Goal: Information Seeking & Learning: Learn about a topic

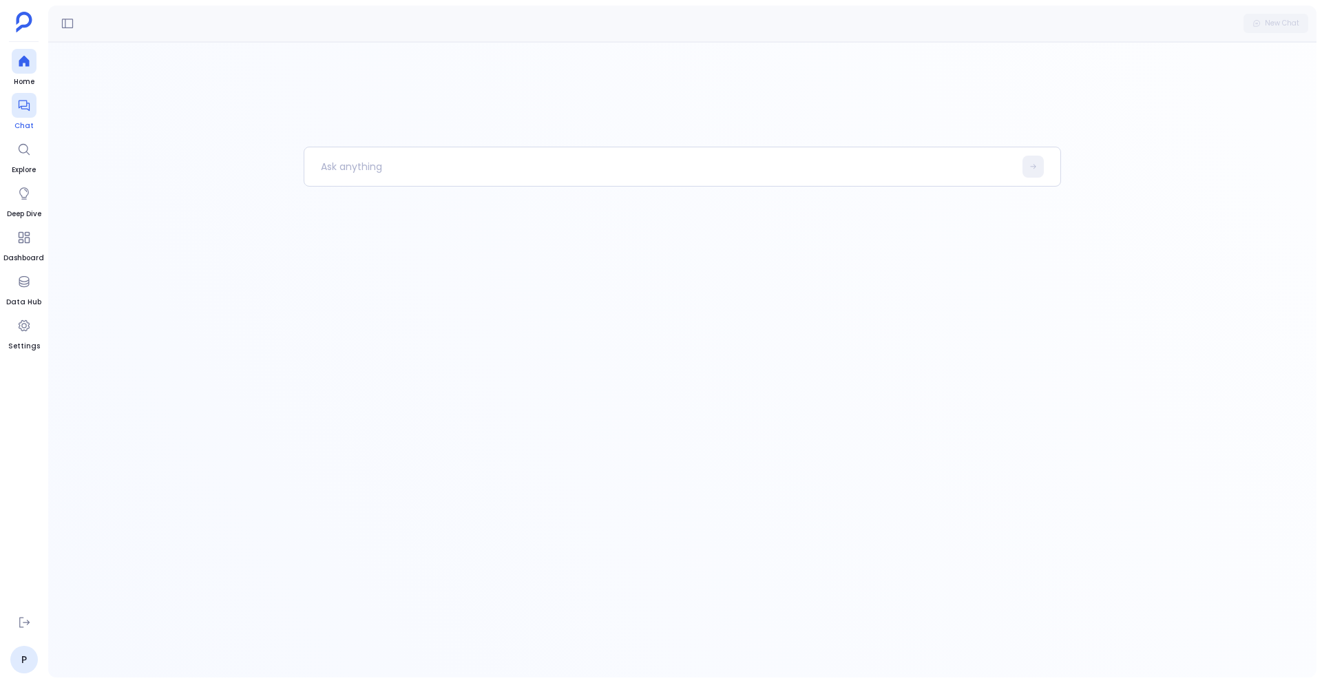
click at [22, 108] on icon at bounding box center [23, 105] width 11 height 11
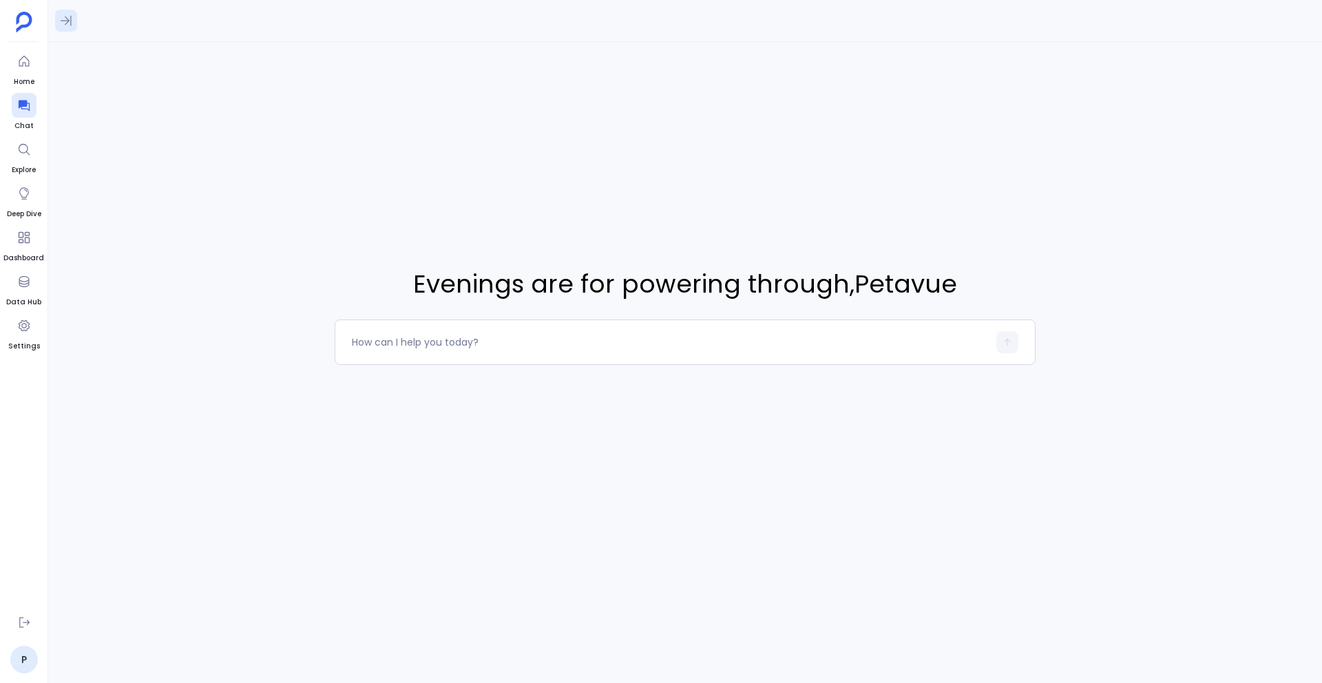
click at [66, 17] on icon at bounding box center [66, 21] width 14 height 14
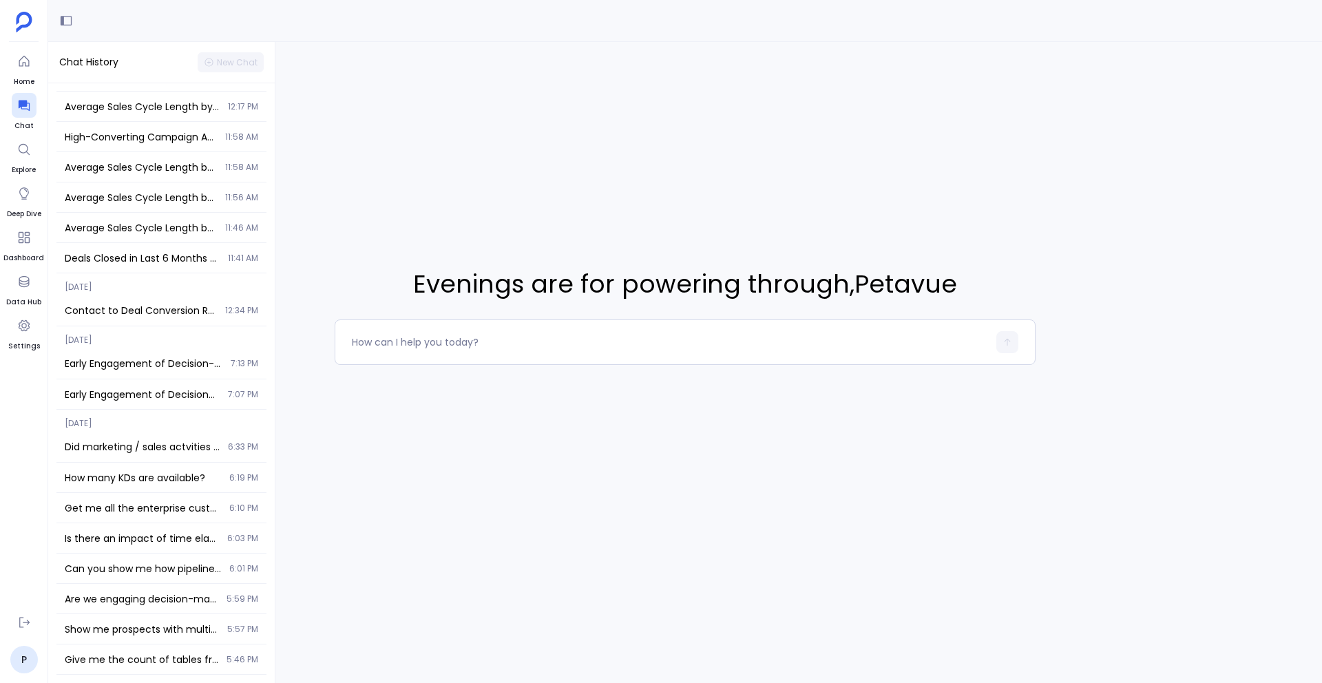
scroll to position [666, 0]
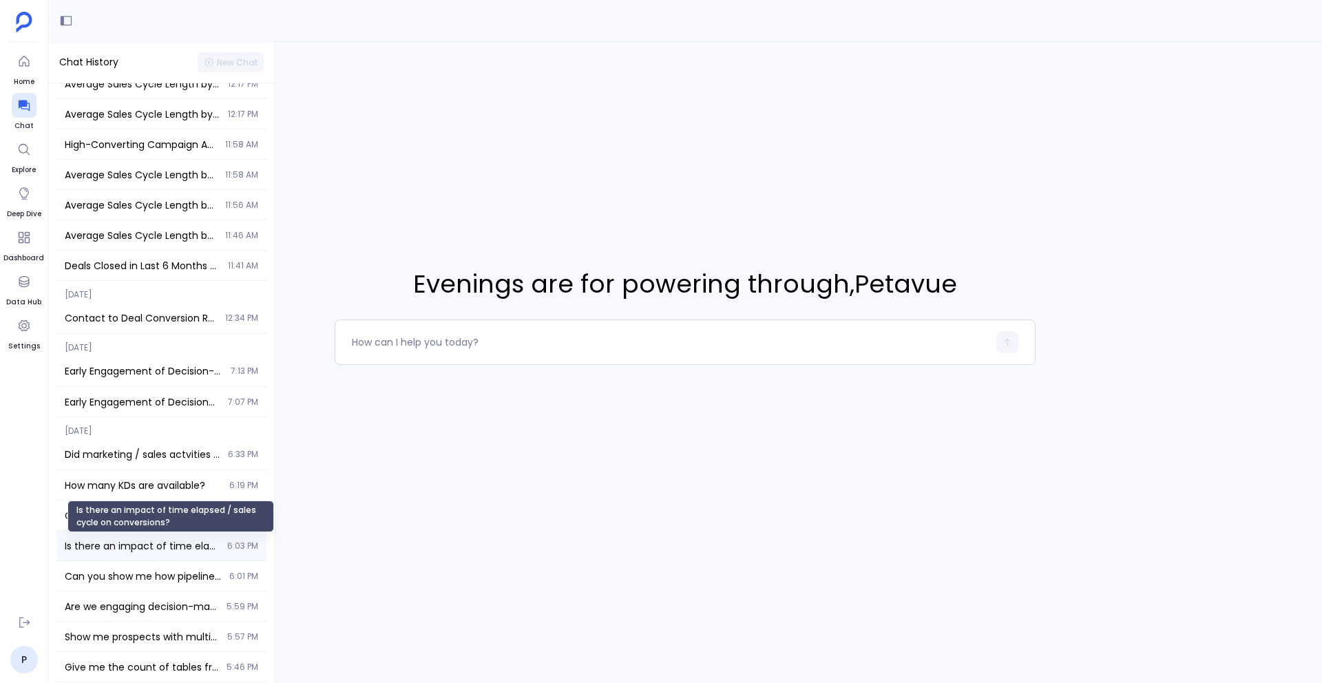
click at [134, 550] on span "Is there an impact of time elapsed / sales cycle on conversions?" at bounding box center [142, 546] width 154 height 14
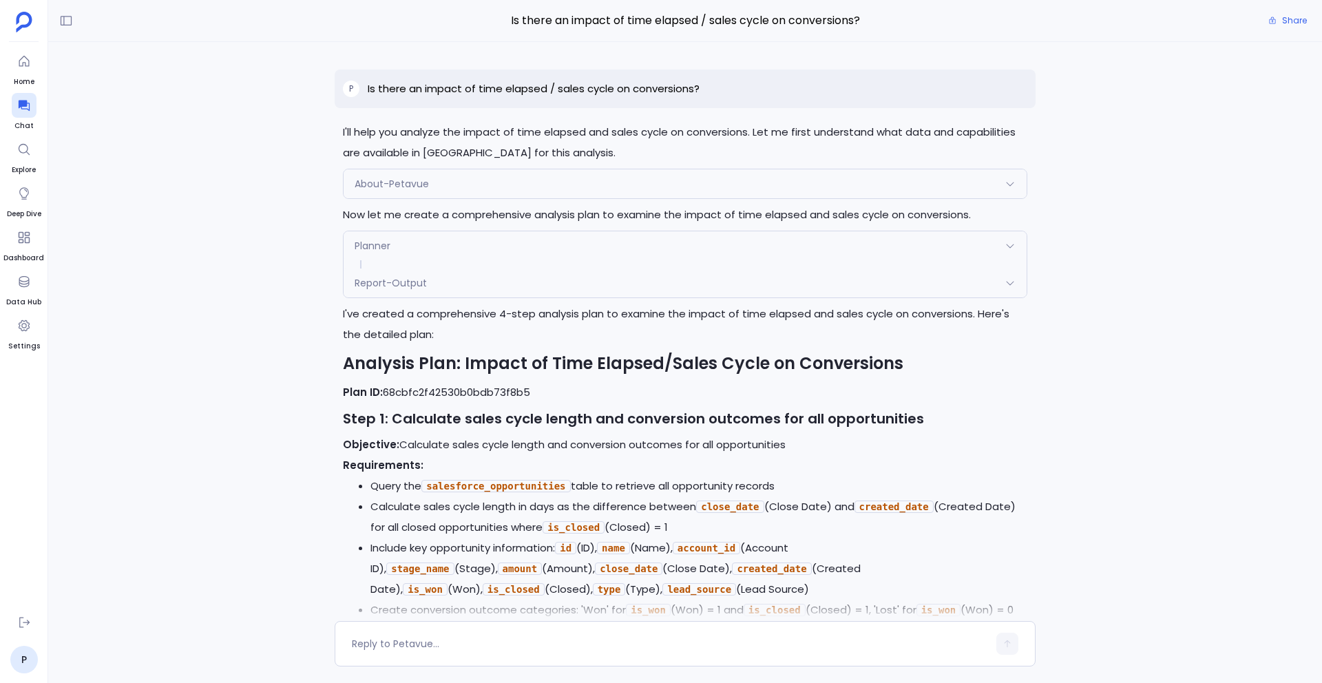
drag, startPoint x: 342, startPoint y: 391, endPoint x: 542, endPoint y: 394, distance: 199.6
click at [543, 394] on p "Plan ID: 68cbfc2f42530b0bdb73f8b5" at bounding box center [685, 392] width 684 height 21
copy p "Plan ID: 68cbfc2f42530b0bdb73f8b5"
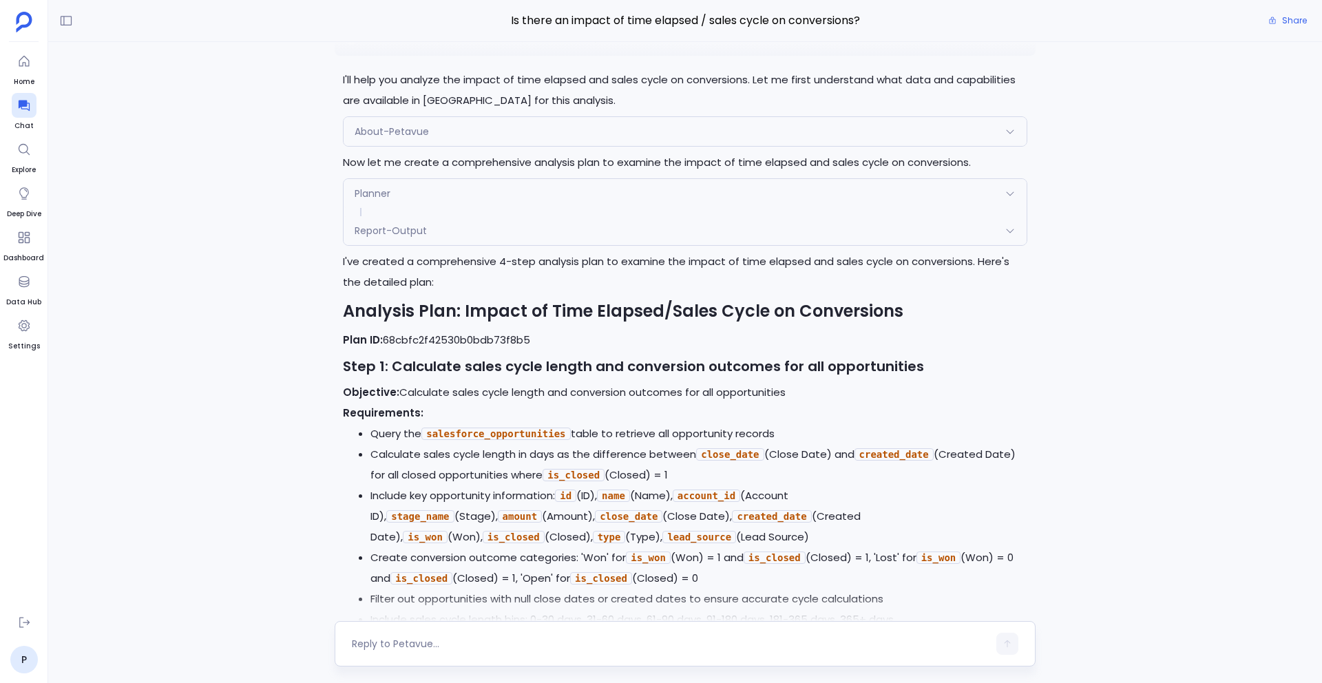
scroll to position [56, 0]
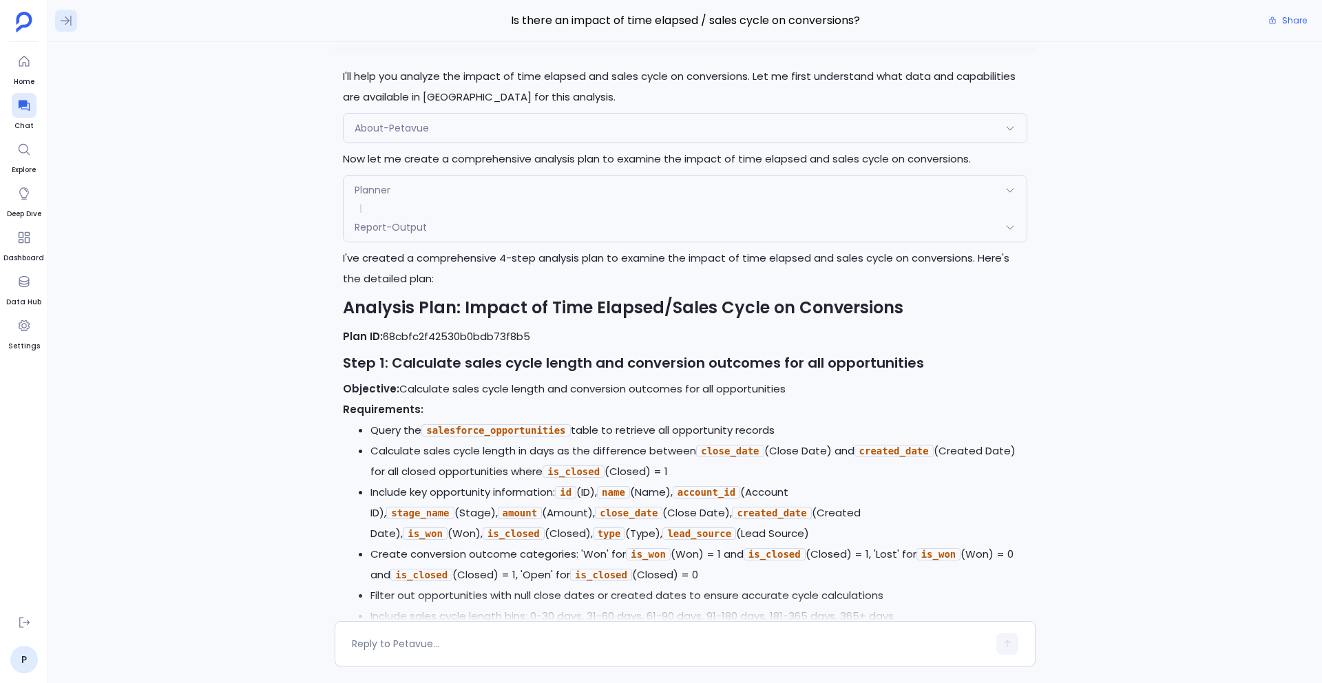
click at [69, 23] on icon at bounding box center [66, 21] width 14 height 14
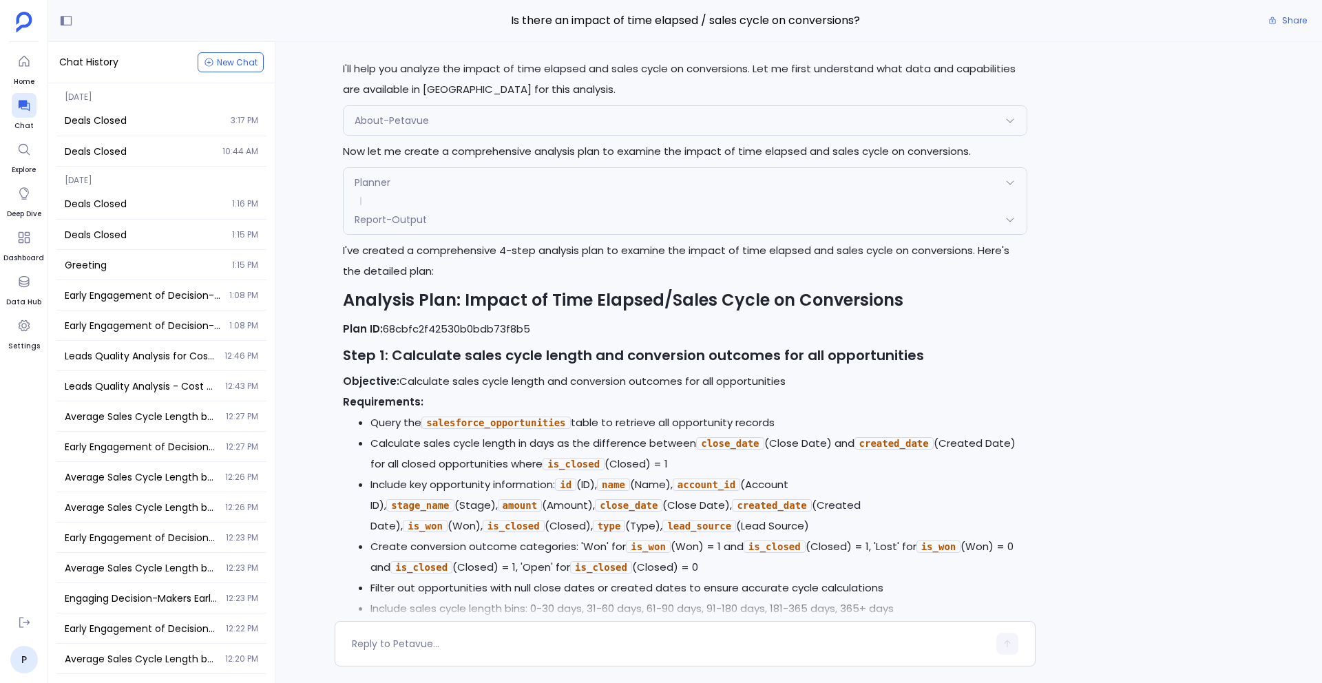
scroll to position [0, 0]
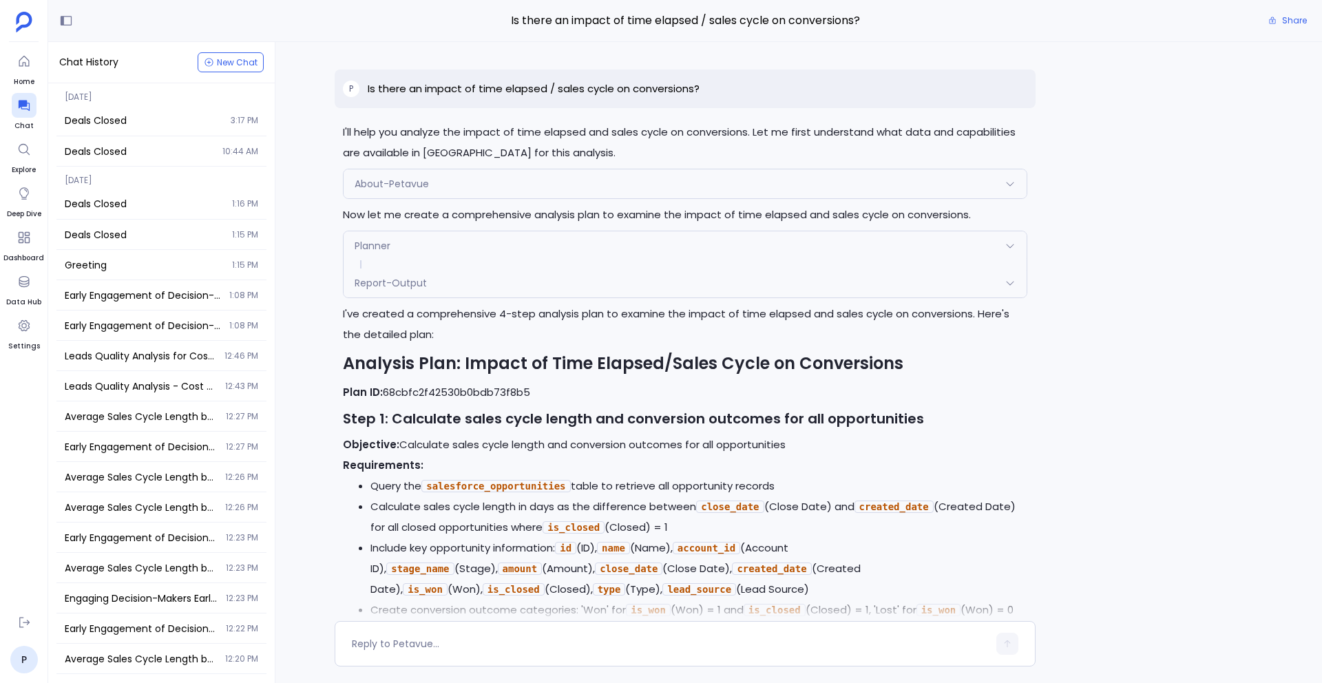
click at [275, 351] on div "P Is there an impact of time elapsed / sales cycle on conversions? I'll help yo…" at bounding box center [684, 331] width 1273 height 579
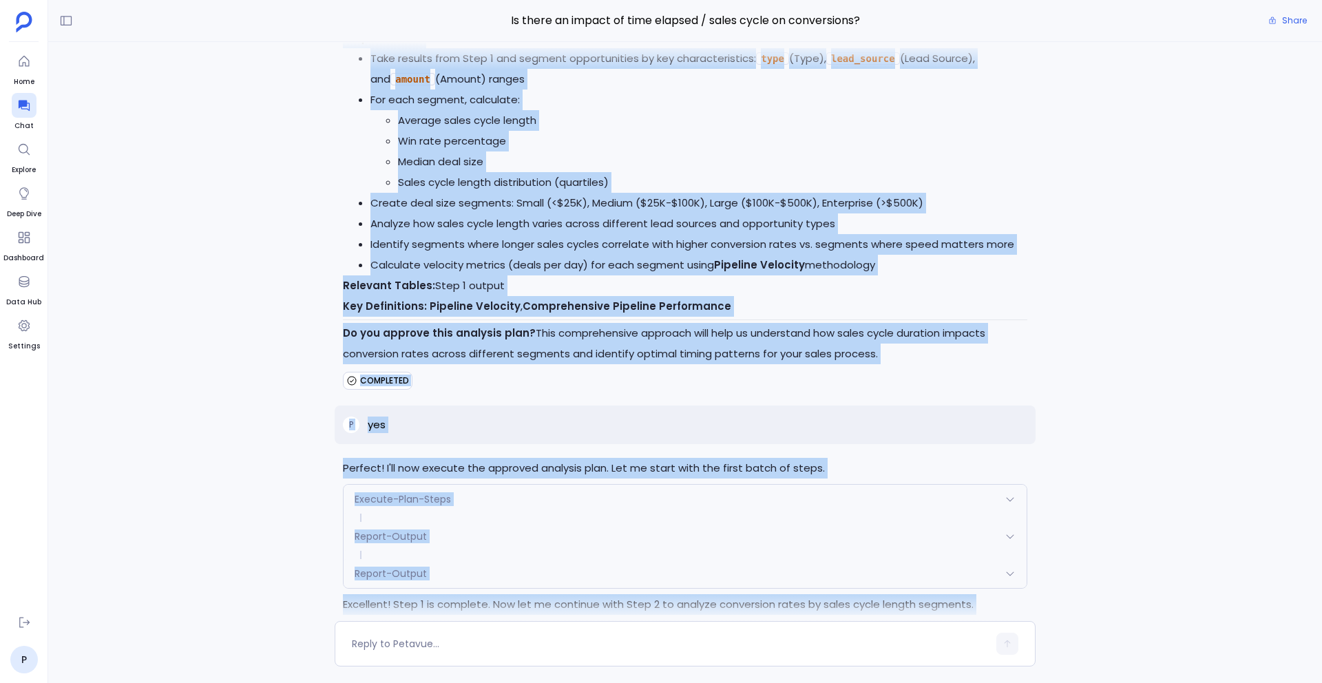
scroll to position [1406, 0]
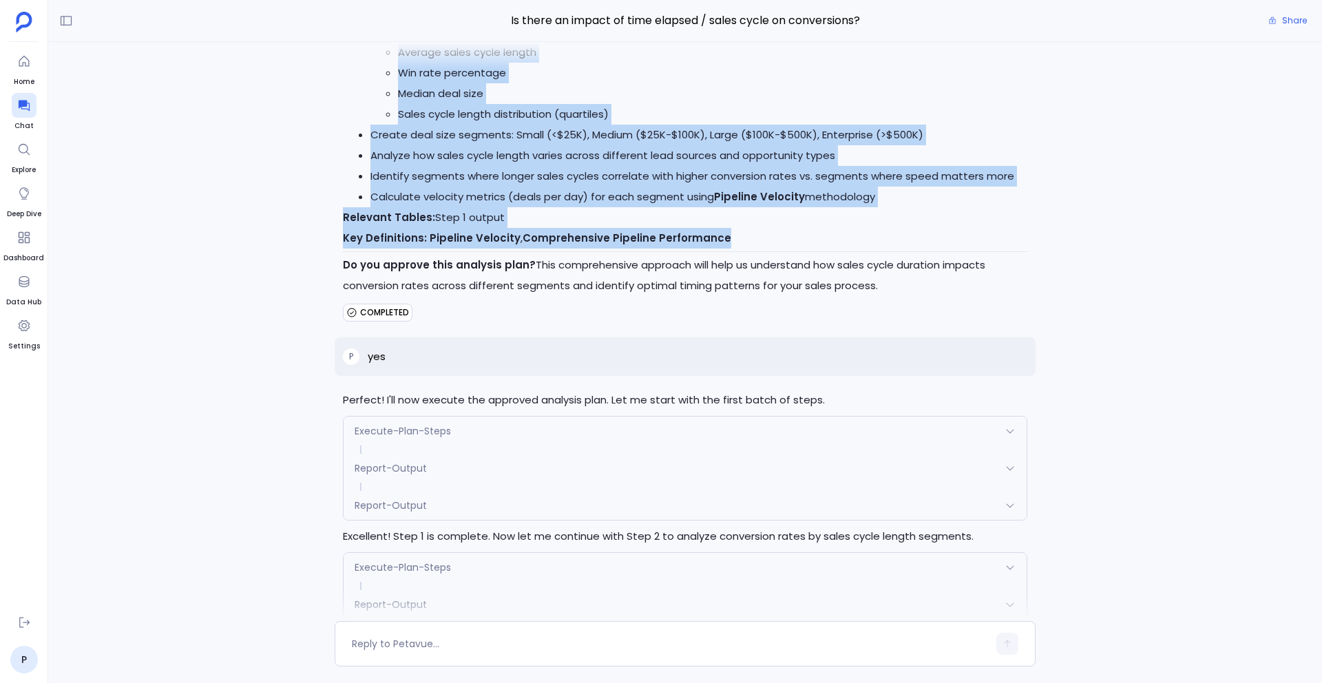
drag, startPoint x: 345, startPoint y: 362, endPoint x: 799, endPoint y: 231, distance: 472.7
copy div "Analysis Plan: Impact of Time Elapsed/Sales Cycle on Conversions Plan ID: 68cbf…"
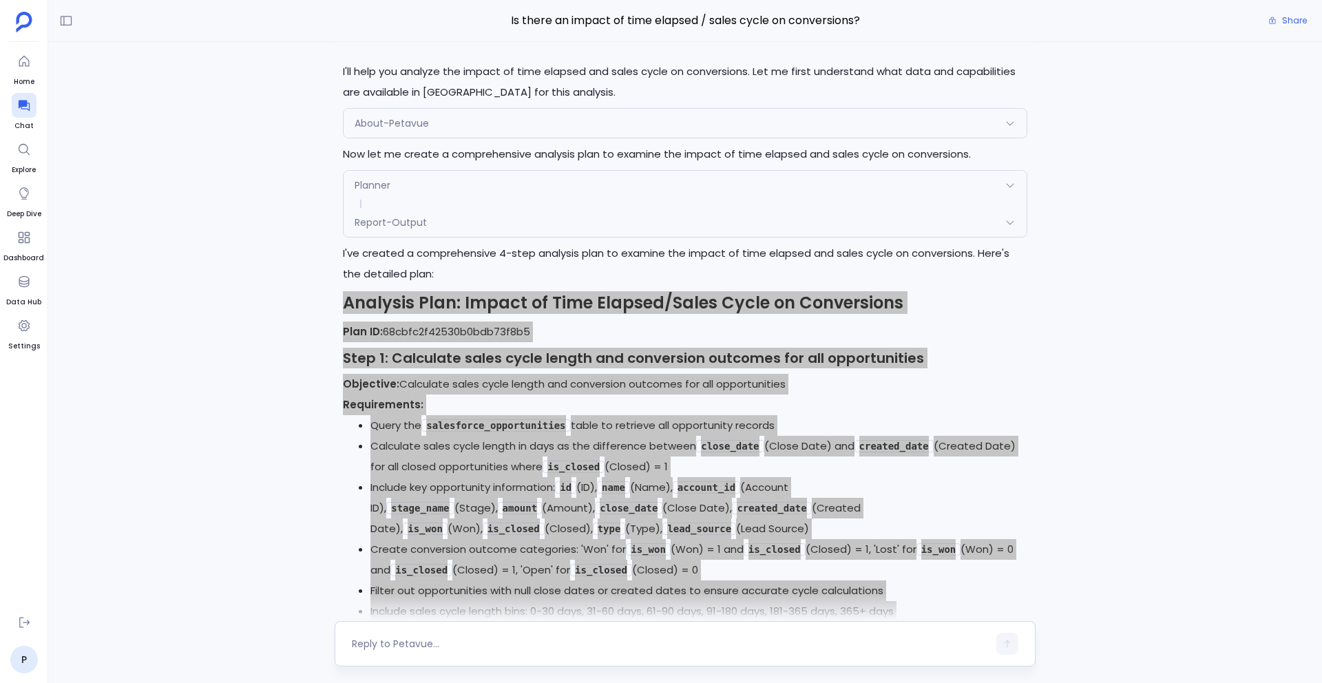
scroll to position [0, 0]
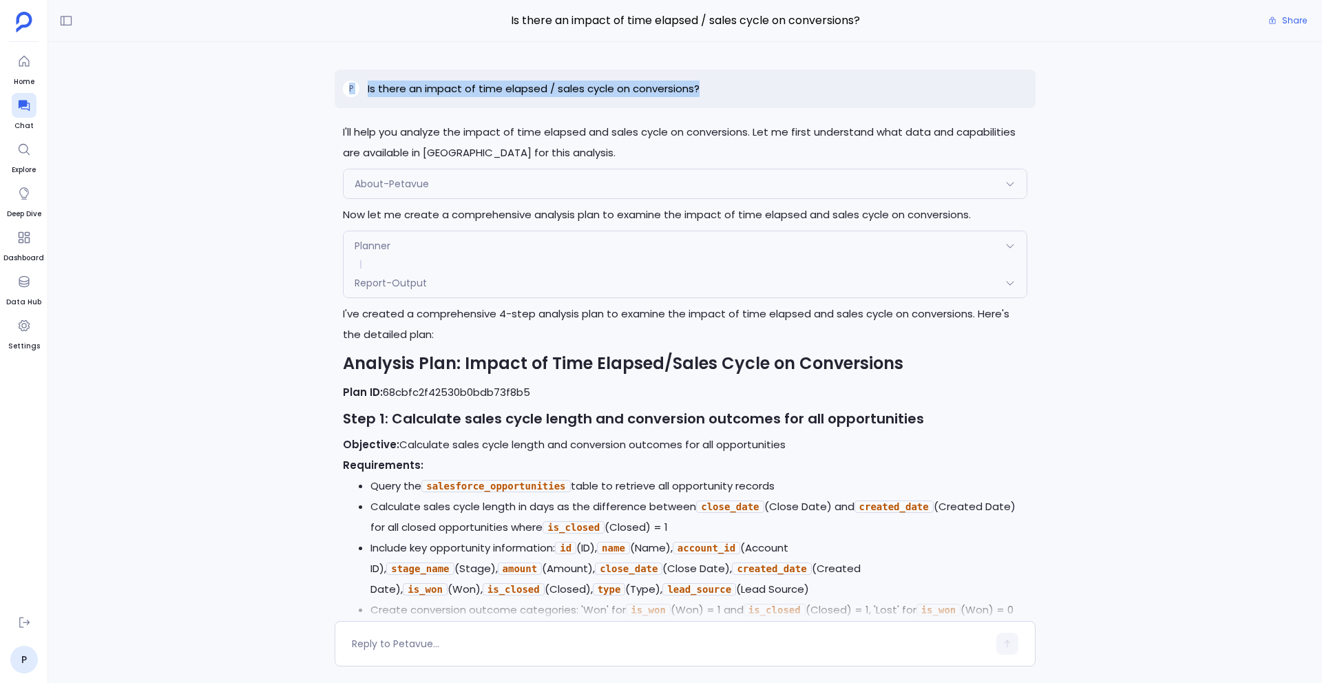
drag, startPoint x: 706, startPoint y: 85, endPoint x: 328, endPoint y: 90, distance: 377.9
click at [328, 90] on div "P Is there an impact of time elapsed / sales cycle on conversions? I'll help yo…" at bounding box center [684, 331] width 1273 height 579
copy div "P Is there an impact of time elapsed / sales cycle on conversions?"
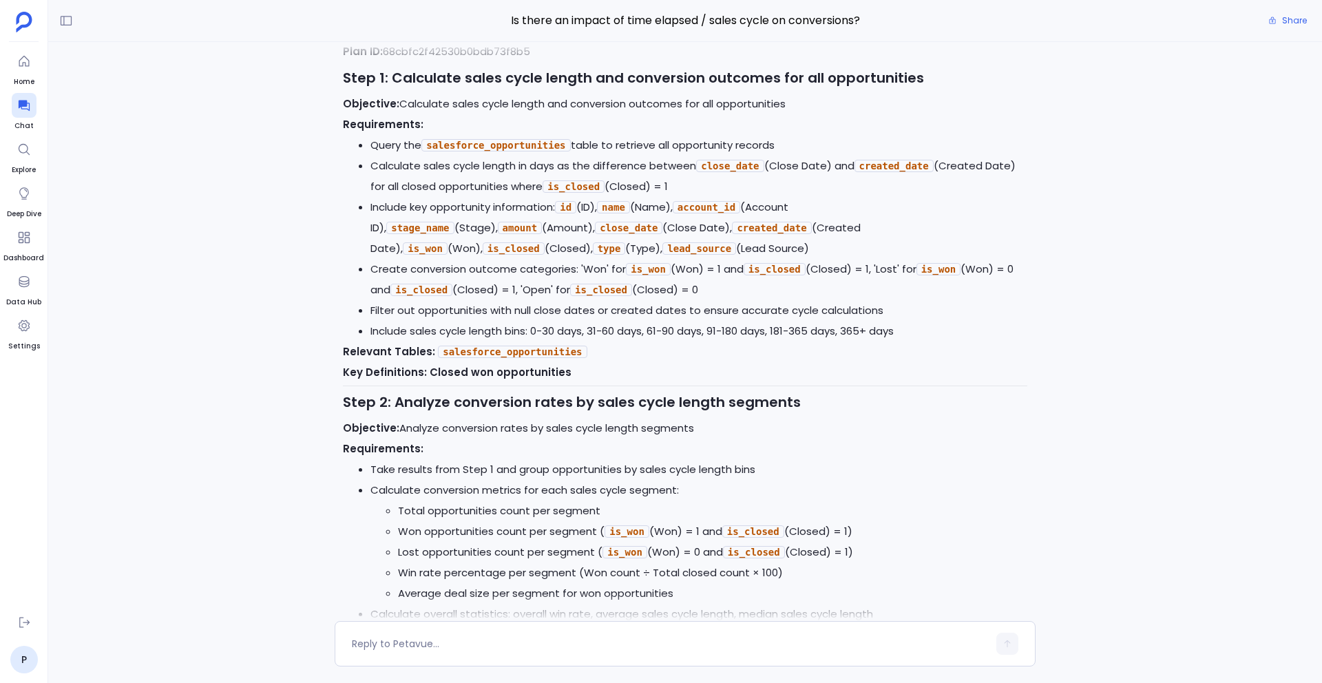
scroll to position [472, 0]
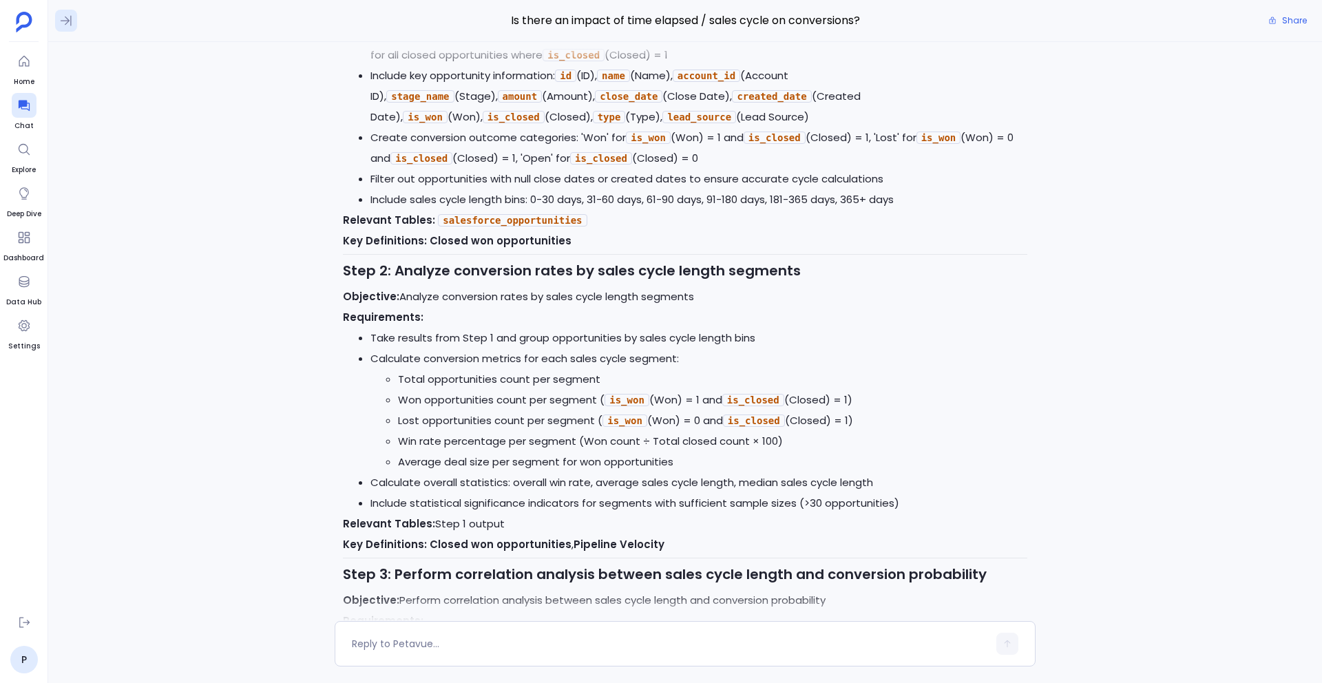
click at [67, 21] on icon at bounding box center [66, 21] width 14 height 14
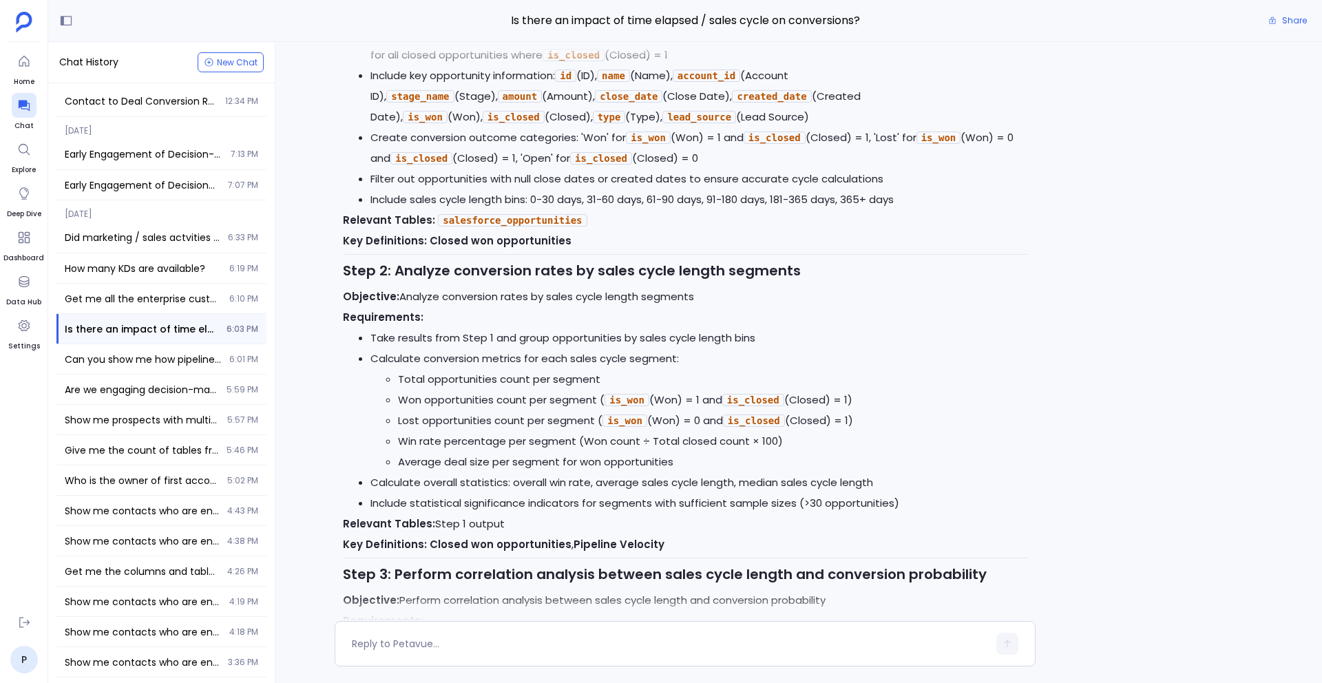
scroll to position [937, 0]
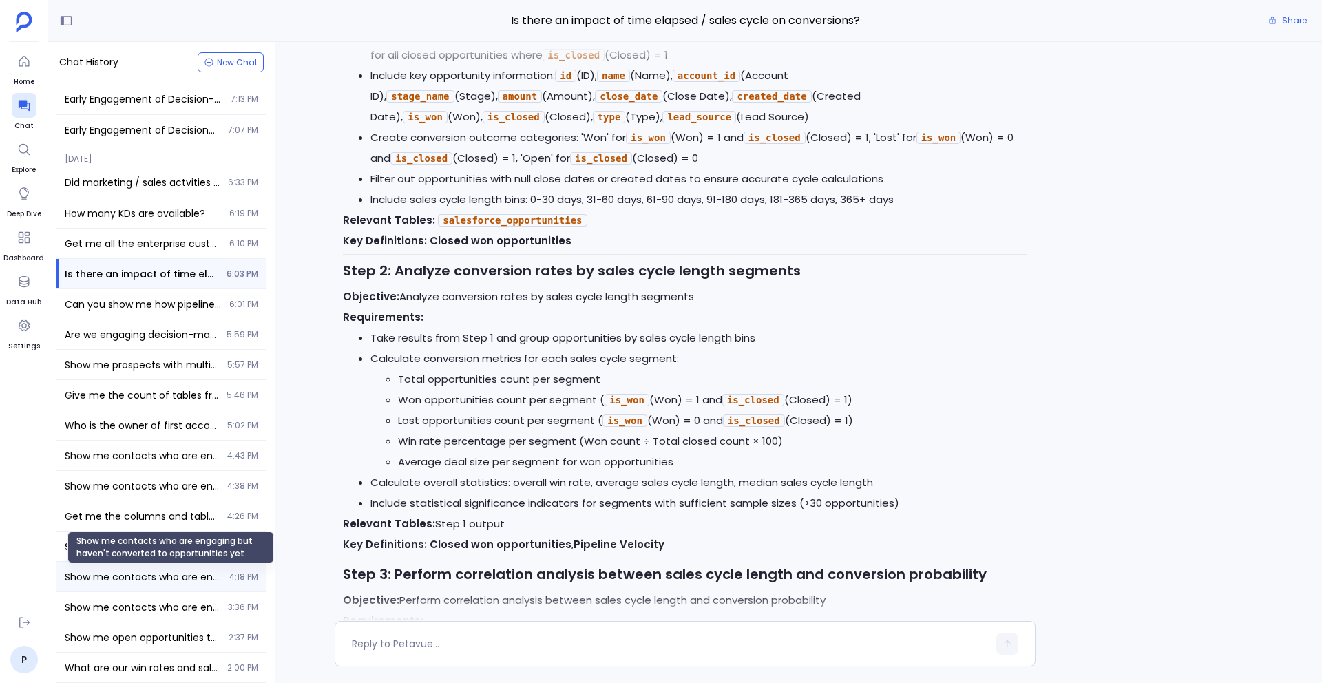
click at [127, 573] on span "Show me contacts who are engaging but haven't converted to opportunities yet" at bounding box center [143, 577] width 156 height 14
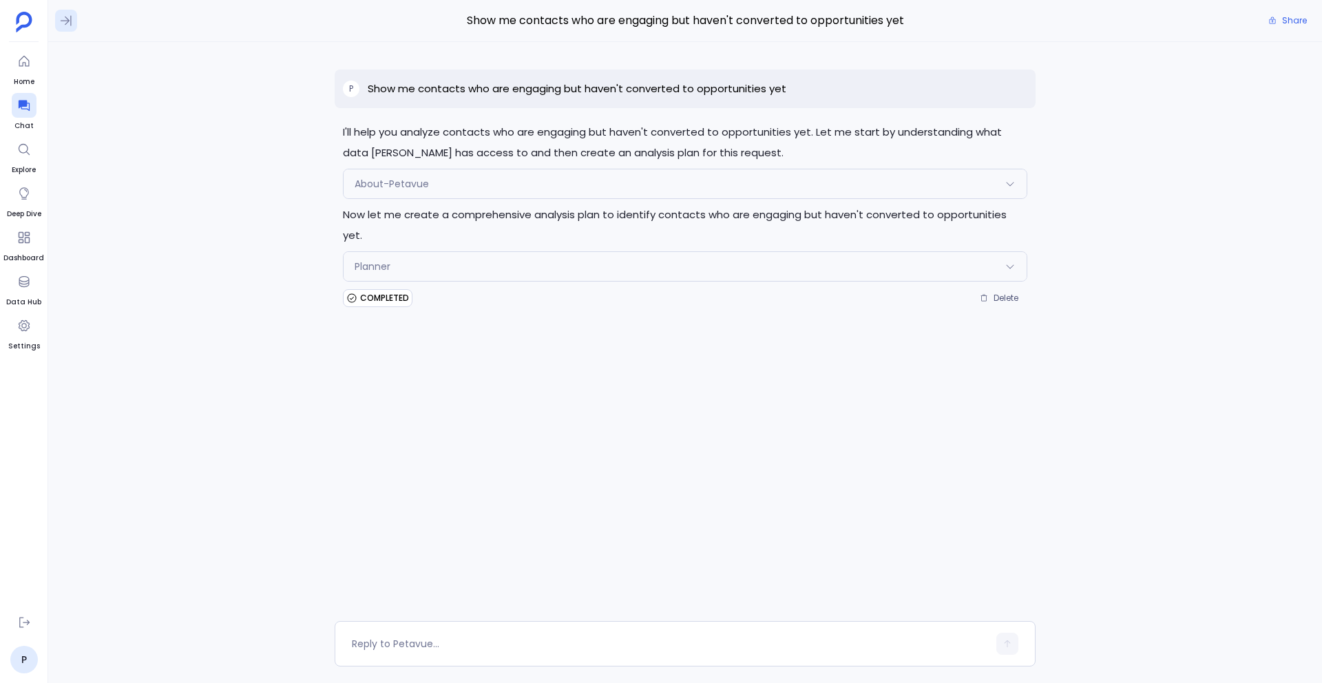
click at [61, 16] on icon at bounding box center [66, 21] width 14 height 14
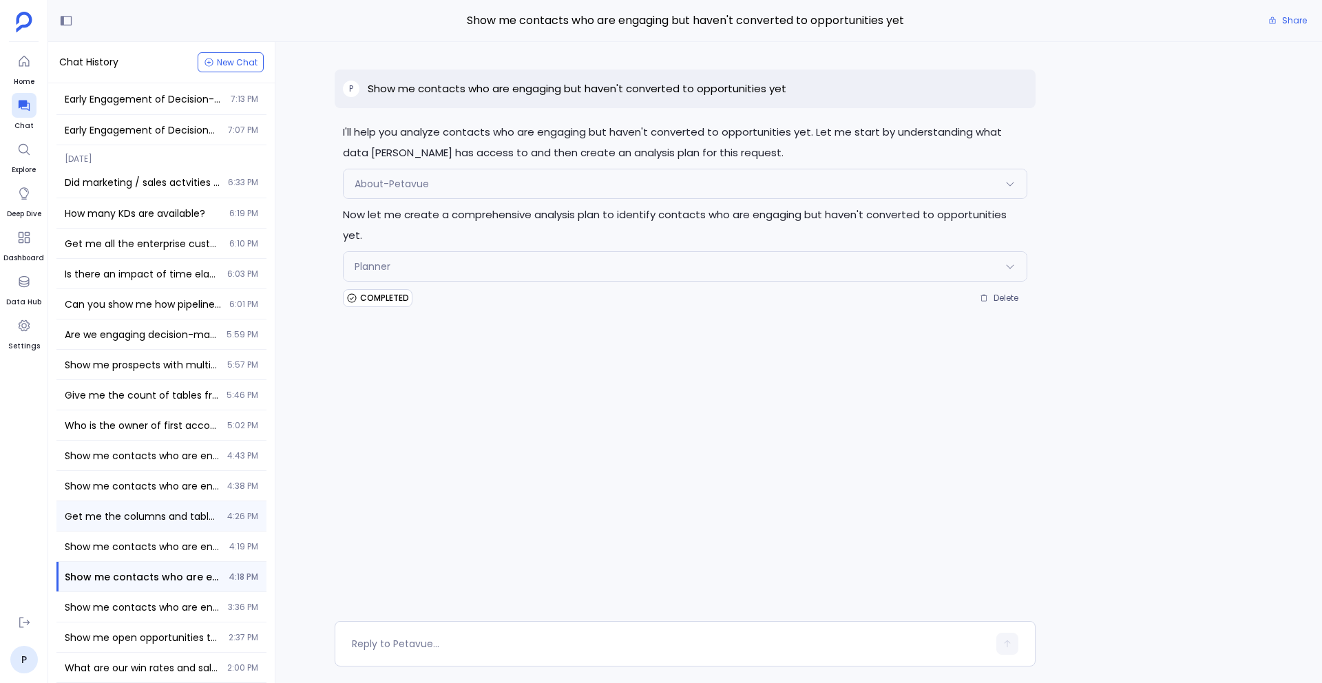
click at [155, 505] on div "Get me the columns and table related to customers 4:26 PM" at bounding box center [161, 516] width 210 height 30
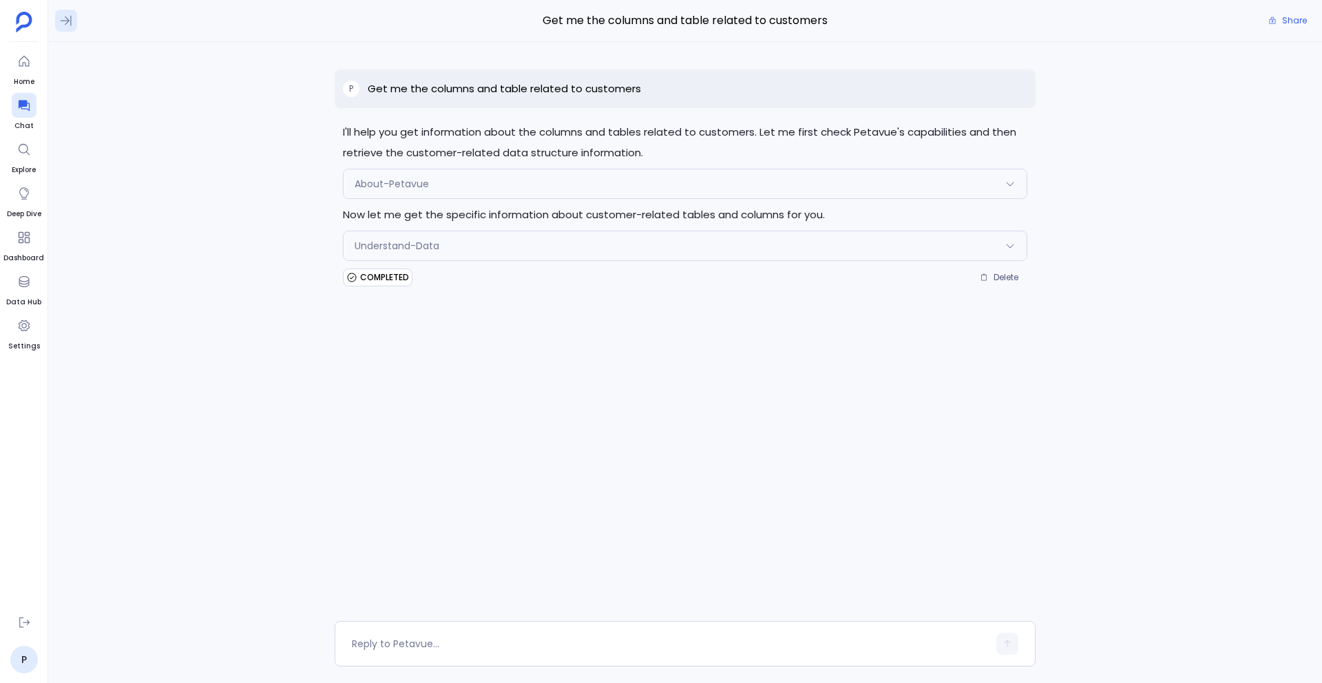
click at [67, 25] on icon at bounding box center [66, 21] width 14 height 14
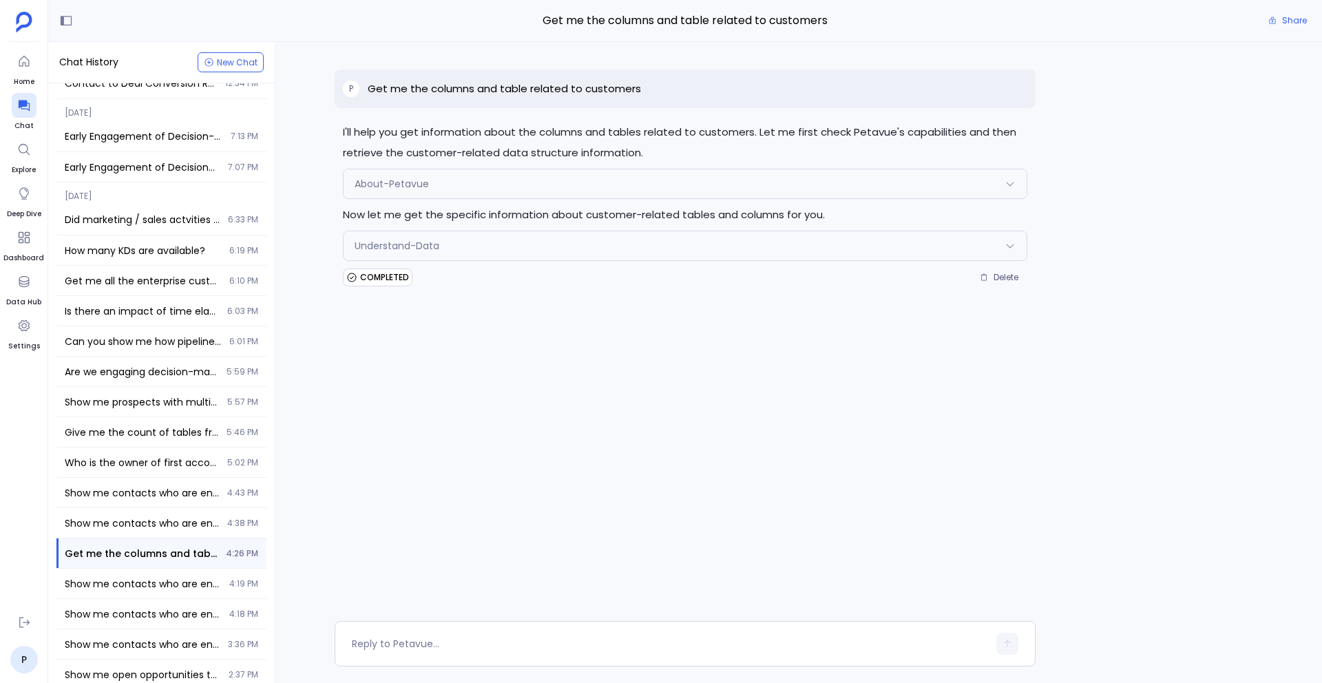
scroll to position [895, 0]
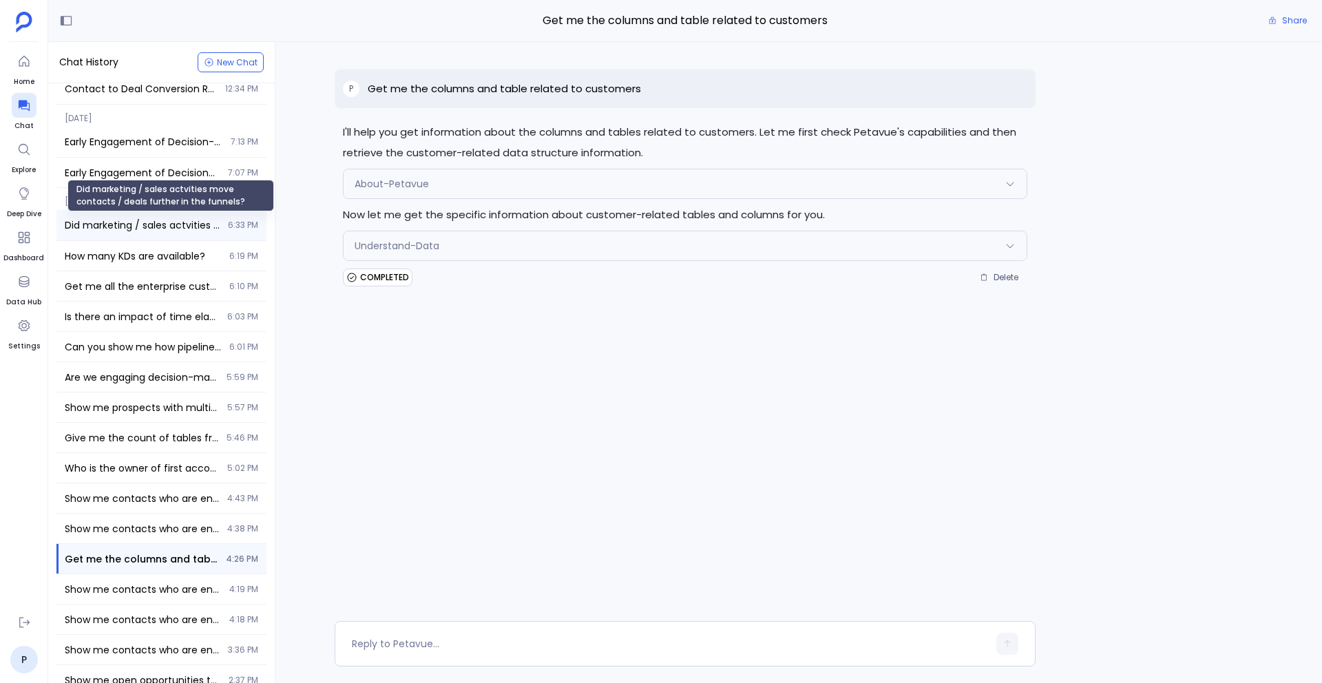
click at [135, 222] on span "Did marketing / sales actvities move contacts / deals further in the funnels?" at bounding box center [142, 225] width 155 height 14
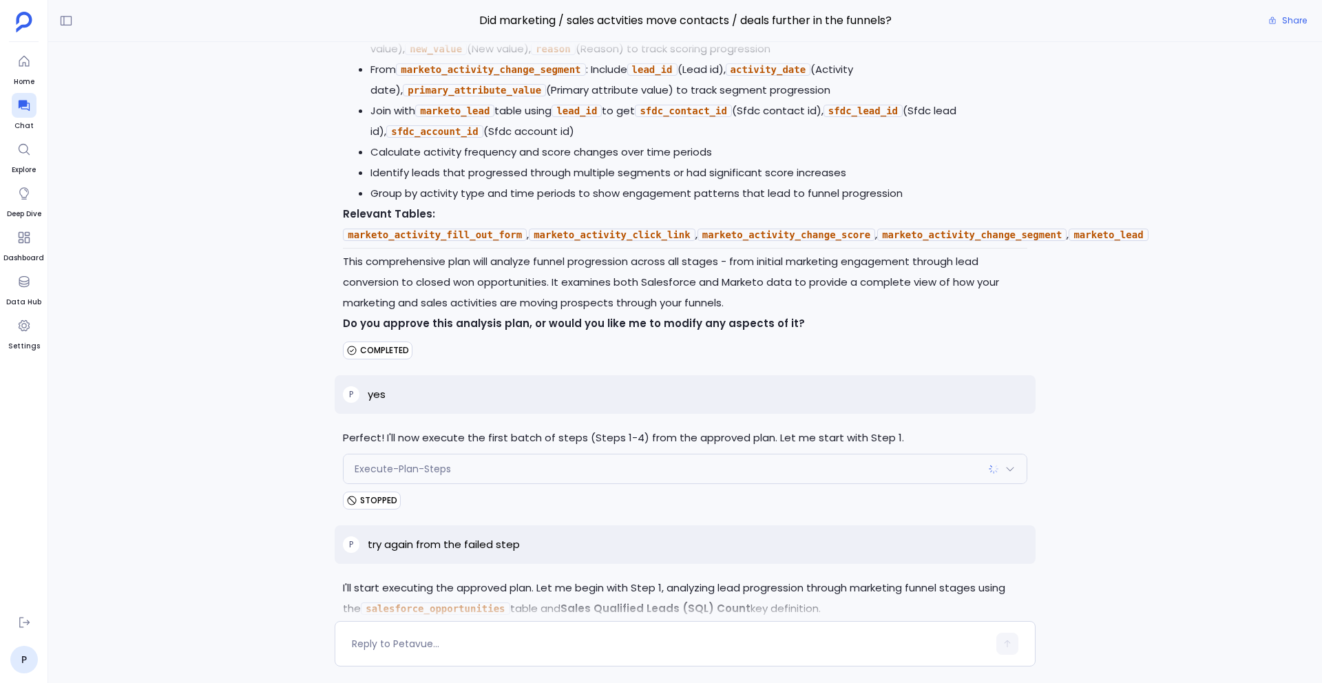
scroll to position [4993, 0]
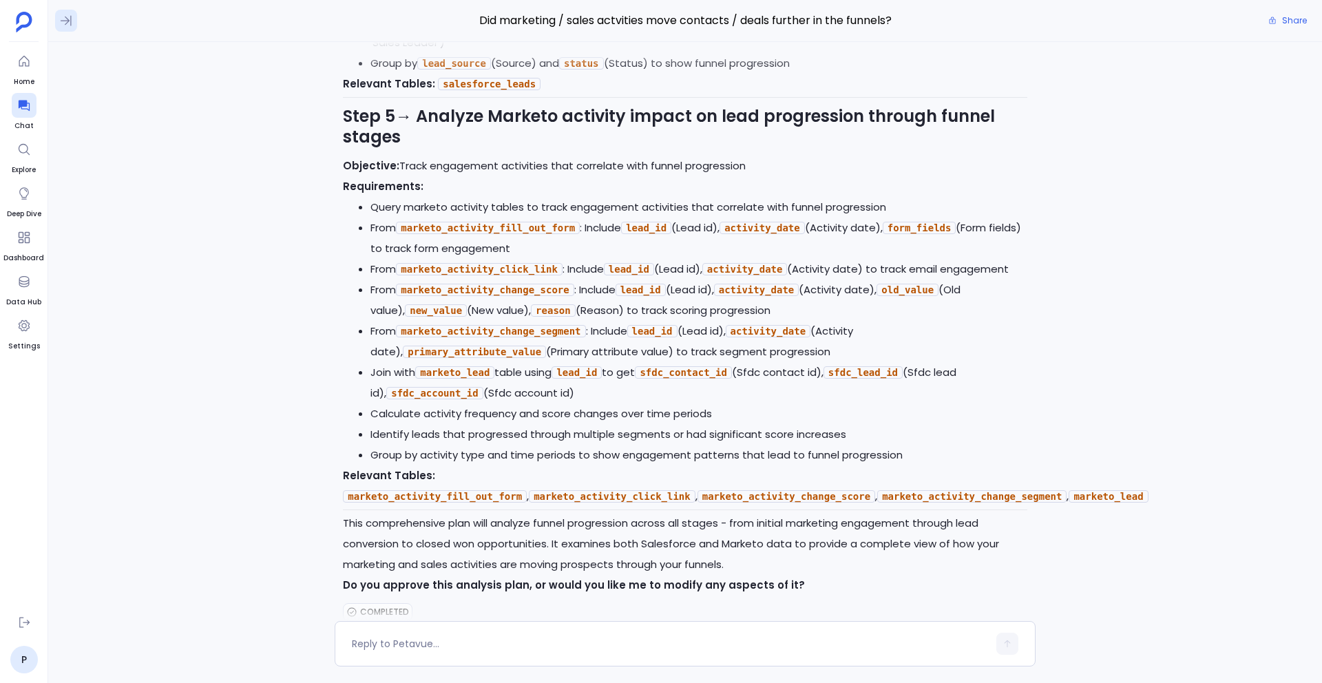
click at [67, 23] on icon at bounding box center [66, 21] width 14 height 14
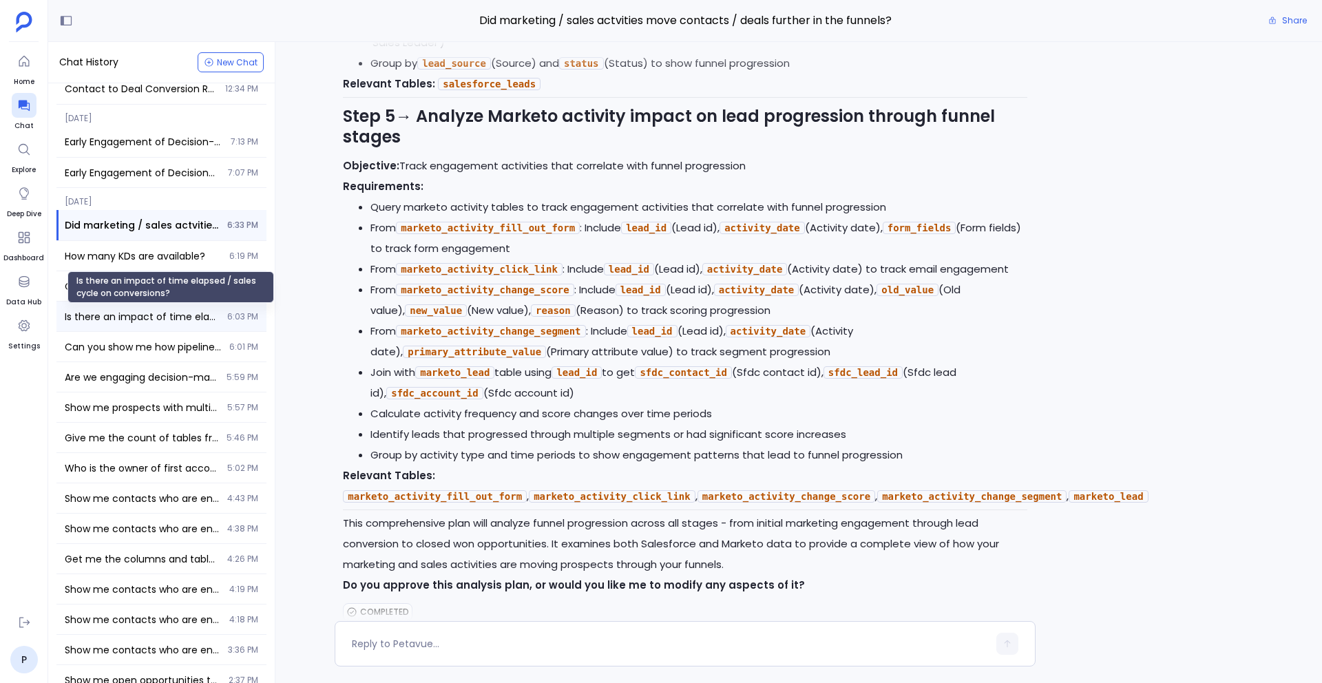
click at [147, 318] on span "Is there an impact of time elapsed / sales cycle on conversions?" at bounding box center [142, 317] width 154 height 14
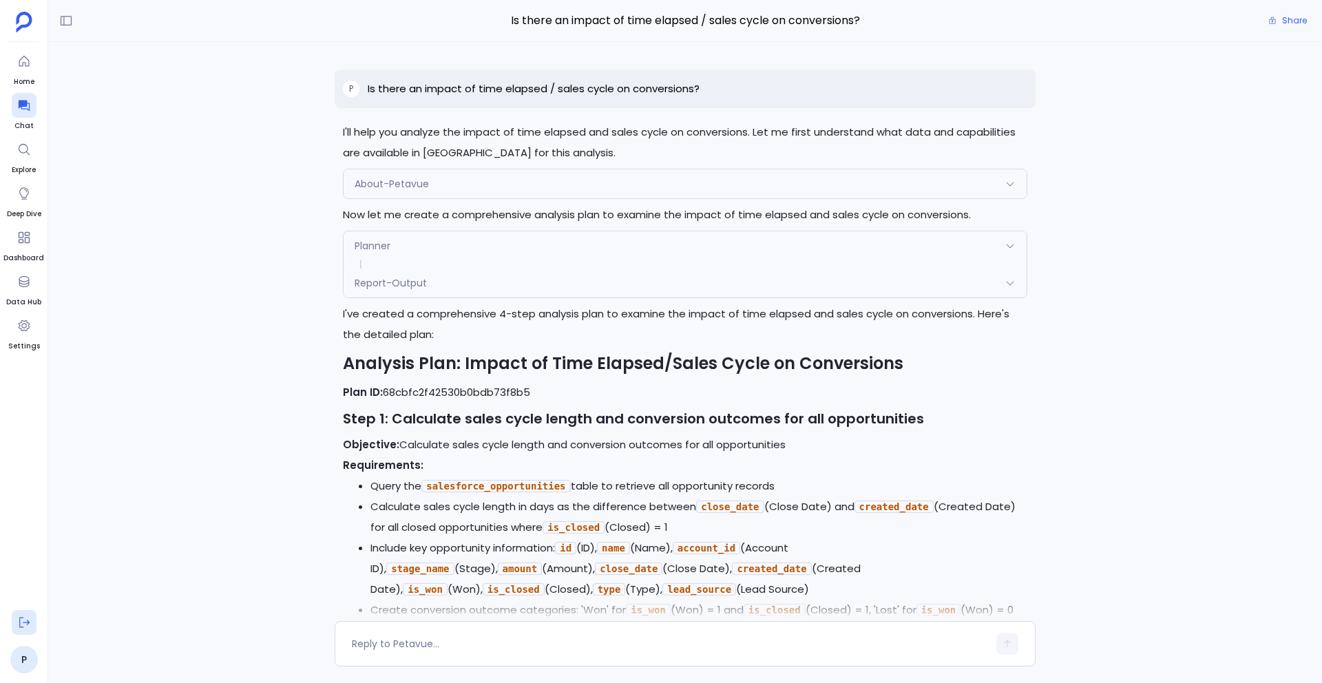
click at [18, 621] on icon at bounding box center [24, 622] width 14 height 14
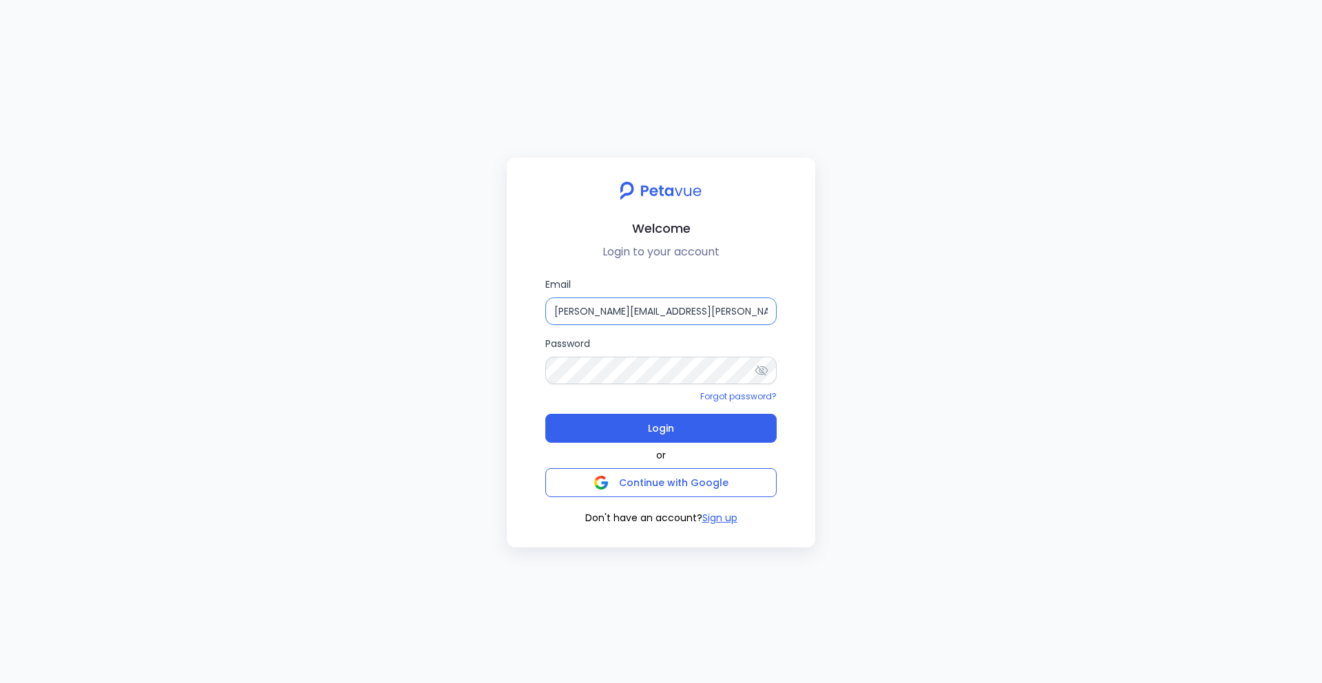
click at [653, 306] on input "[PERSON_NAME][EMAIL_ADDRESS][PERSON_NAME][DOMAIN_NAME]" at bounding box center [660, 311] width 231 height 28
type input "[EMAIL_ADDRESS][DOMAIN_NAME]"
click at [744, 432] on button "Login" at bounding box center [660, 428] width 231 height 29
